Goal: Task Accomplishment & Management: Use online tool/utility

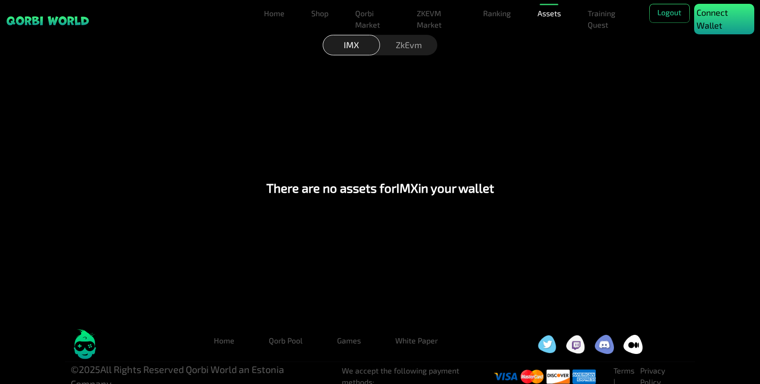
click at [705, 24] on p "Connect Wallet" at bounding box center [723, 19] width 55 height 26
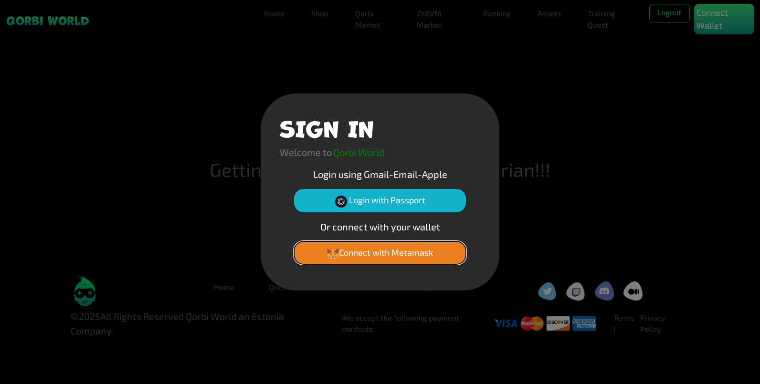
click at [384, 249] on button "Connect with Metamask" at bounding box center [380, 252] width 172 height 23
click at [379, 256] on button "Connect with Metamask" at bounding box center [380, 252] width 172 height 23
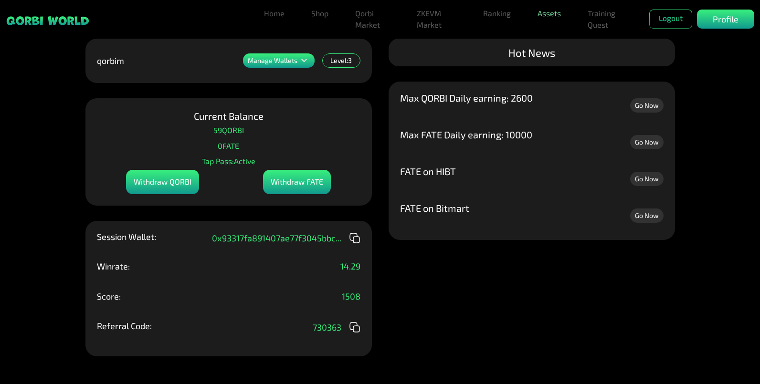
click at [549, 14] on link "Assets" at bounding box center [548, 13] width 31 height 19
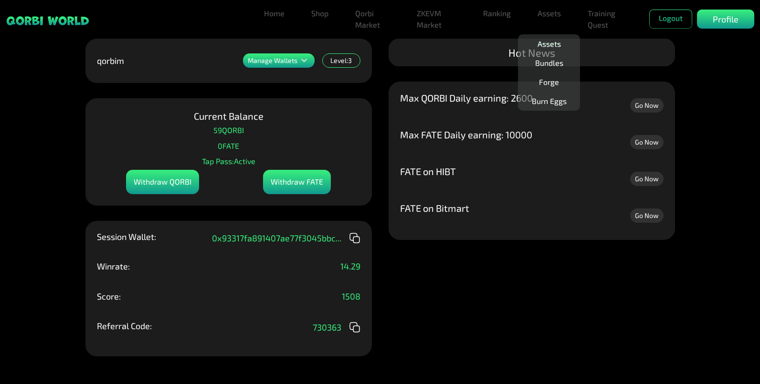
click at [541, 42] on link "Assets" at bounding box center [548, 43] width 31 height 19
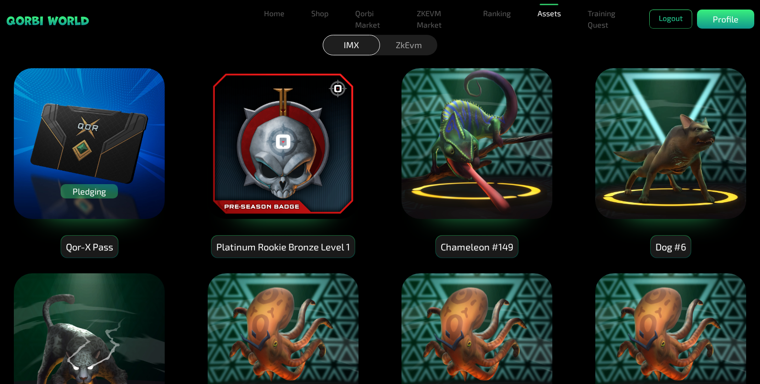
click at [122, 104] on img at bounding box center [89, 143] width 153 height 153
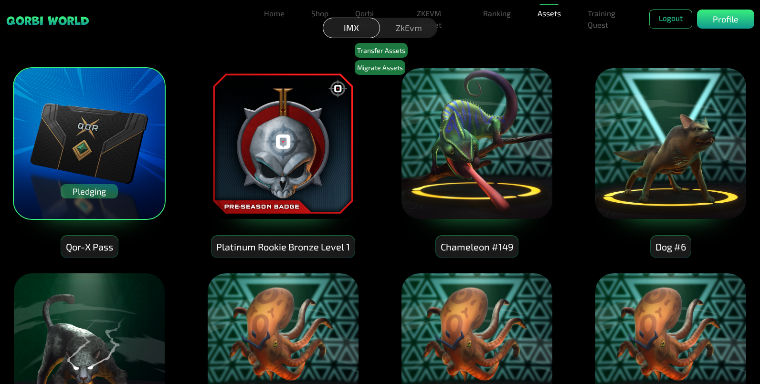
click at [105, 193] on div "Pledging" at bounding box center [89, 191] width 57 height 14
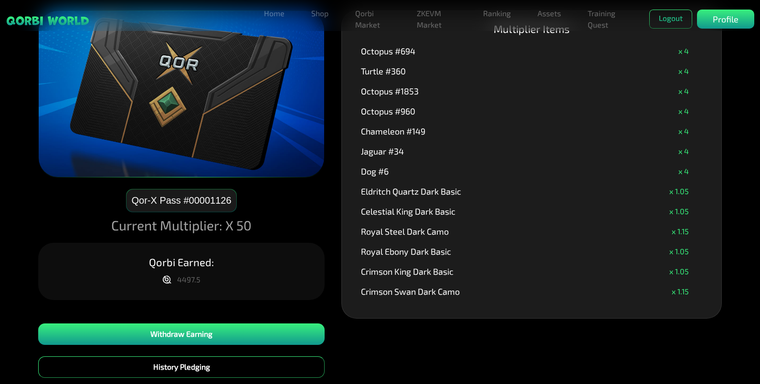
scroll to position [140, 0]
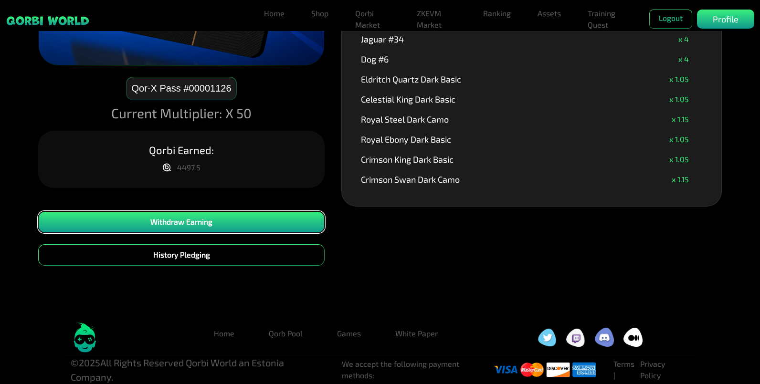
click at [260, 220] on button "Withdraw Earning" at bounding box center [181, 221] width 286 height 21
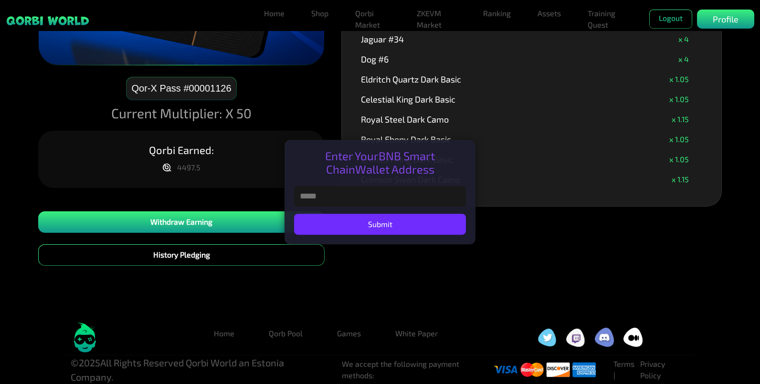
click at [370, 200] on input "text" at bounding box center [380, 196] width 172 height 21
paste input "**********"
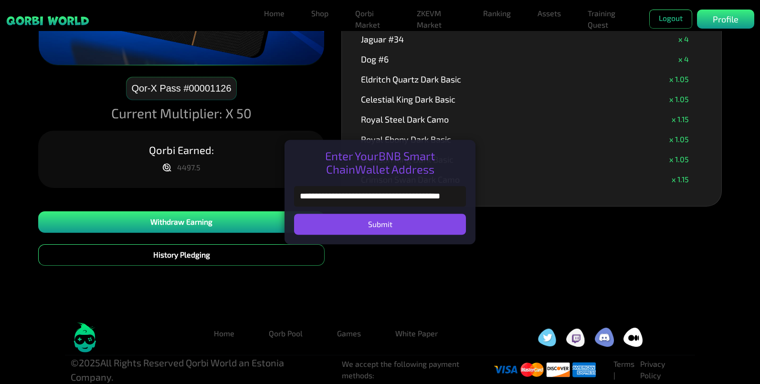
type input "**********"
click at [348, 219] on button "Submit" at bounding box center [380, 224] width 172 height 21
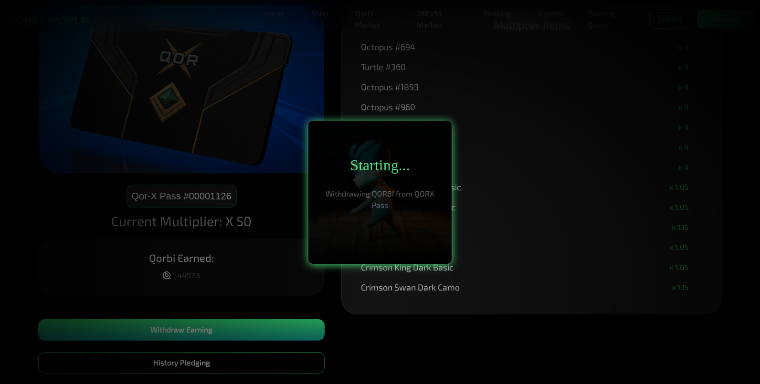
scroll to position [34, 0]
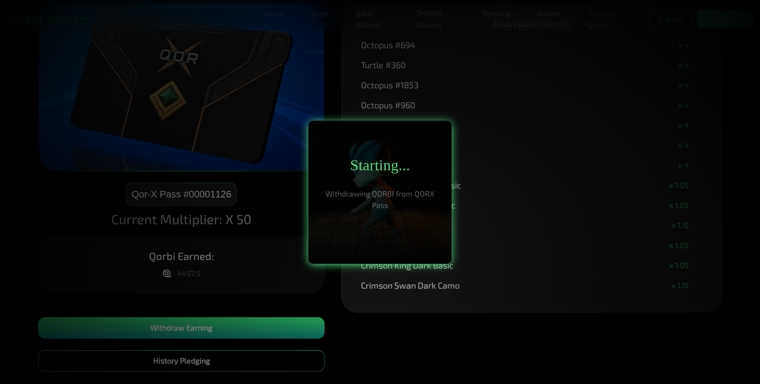
click at [396, 168] on h2 "Starting..." at bounding box center [380, 165] width 60 height 18
click at [406, 225] on div "Starting... Withdrawing QORBI from QORX Pass" at bounding box center [379, 192] width 143 height 143
click at [338, 219] on div "Starting... Withdrawing QORBI from QORX Pass" at bounding box center [379, 192] width 143 height 143
click at [426, 130] on div "Starting... Withdrawing QORBI from QORX Pass" at bounding box center [379, 192] width 143 height 143
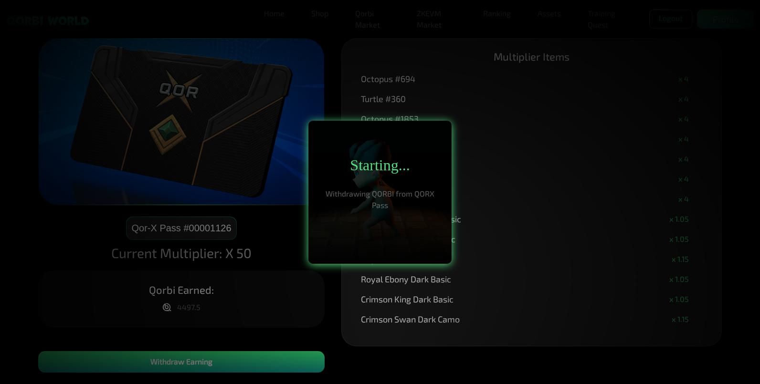
scroll to position [2, 0]
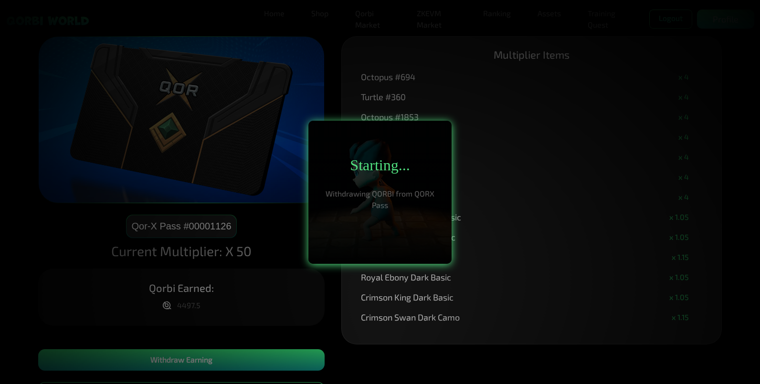
click at [398, 190] on p "Withdrawing QORBI from QORX Pass" at bounding box center [380, 199] width 124 height 23
